Goal: Task Accomplishment & Management: Use online tool/utility

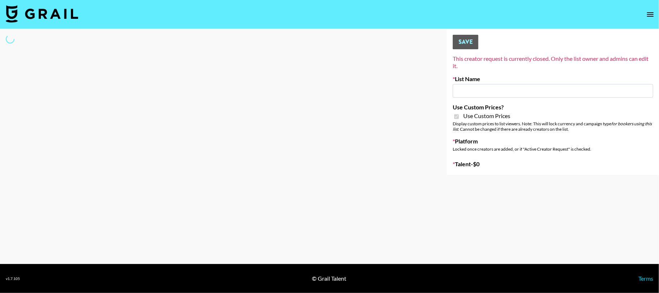
type input "Nourish"
checkbox input "true"
select select "Brand"
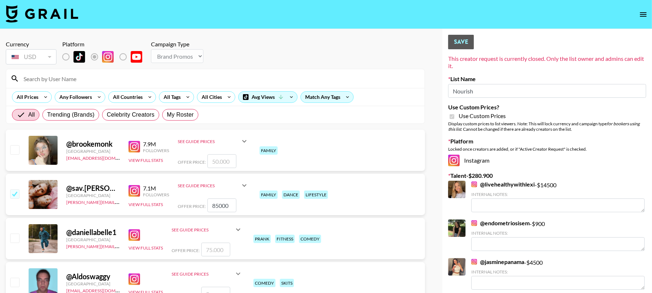
click at [109, 19] on nav at bounding box center [326, 14] width 652 height 29
click at [149, 78] on input at bounding box center [219, 79] width 401 height 12
paste input "[PERSON_NAME]"
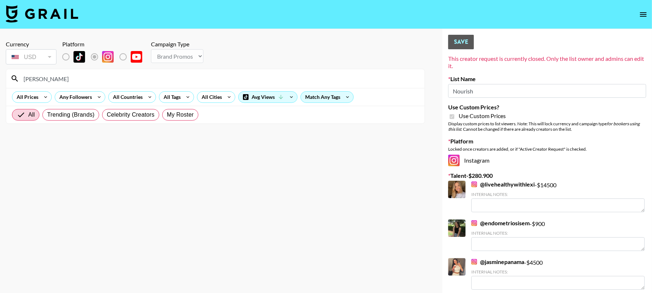
click at [189, 173] on section "Currency USD USD ​ Platform Campaign Type Choose Type... Song Promos Brand Prom…" at bounding box center [215, 152] width 419 height 235
click at [58, 151] on section "Currency USD USD ​ Platform Campaign Type Choose Type... Song Promos Brand Prom…" at bounding box center [215, 152] width 419 height 235
click at [125, 76] on input "[PERSON_NAME]" at bounding box center [219, 79] width 401 height 12
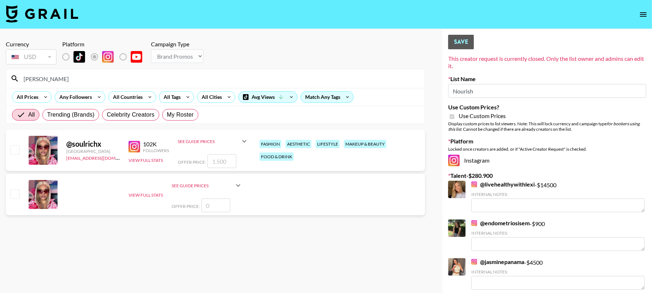
type input "[PERSON_NAME]"
click at [324, 159] on div "fashion aesthetic lifestyle makeup & beauty food & drink" at bounding box center [339, 150] width 165 height 25
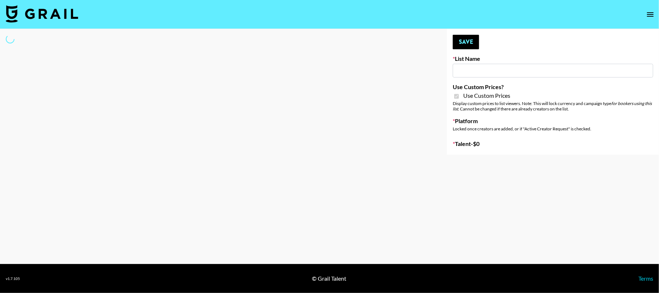
type input "E-Com IG"
checkbox input "true"
select select "Brand"
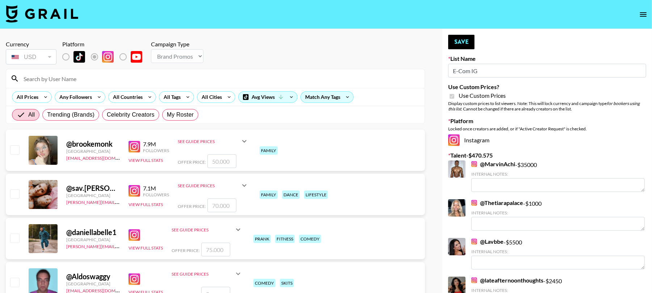
click at [116, 82] on input at bounding box center [219, 79] width 401 height 12
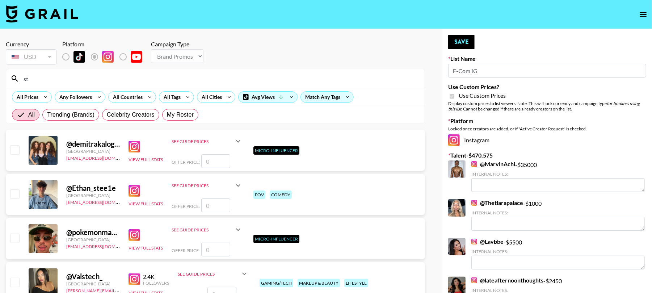
type input "s"
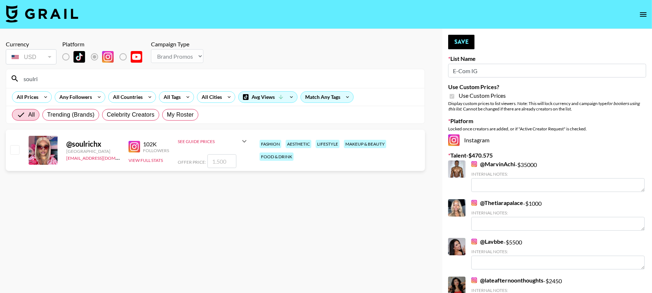
type input "soulri"
click at [44, 146] on div at bounding box center [43, 150] width 29 height 29
click at [244, 140] on icon at bounding box center [244, 141] width 9 height 9
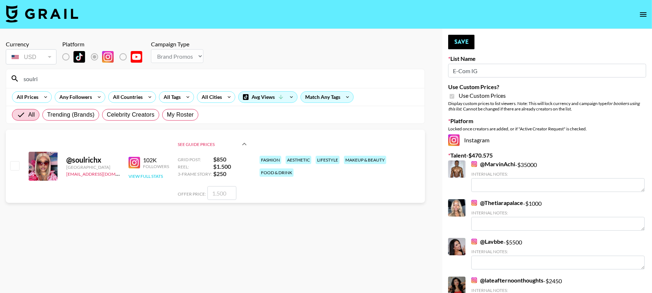
click at [154, 176] on button "View Full Stats" at bounding box center [145, 175] width 34 height 5
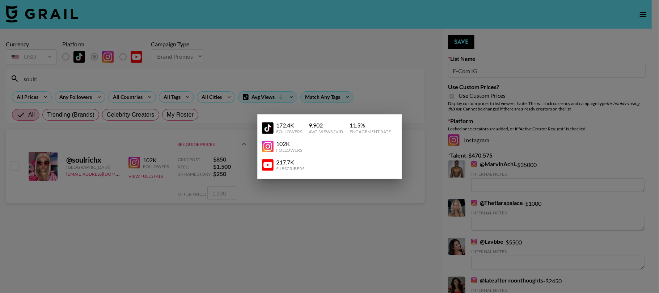
click at [156, 224] on div at bounding box center [329, 146] width 659 height 293
